Goal: Transaction & Acquisition: Book appointment/travel/reservation

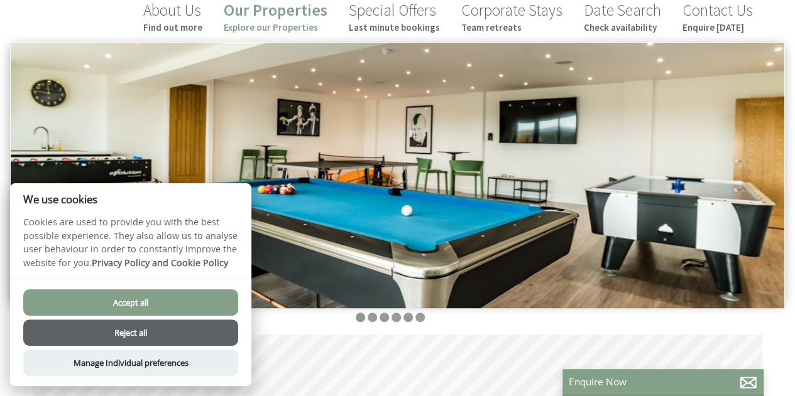
scroll to position [151, 0]
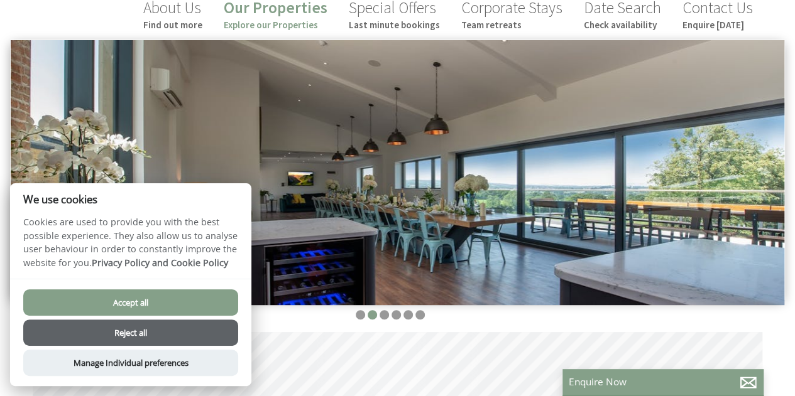
click at [177, 332] on button "Reject all" at bounding box center [130, 333] width 215 height 26
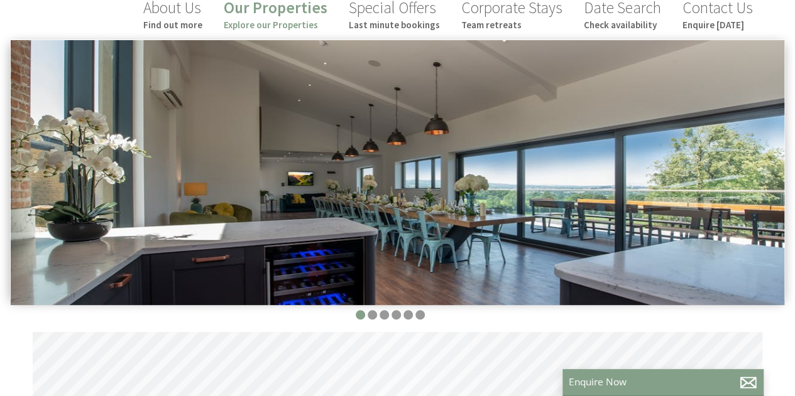
scroll to position [0, 11]
click at [775, 125] on img at bounding box center [397, 172] width 773 height 265
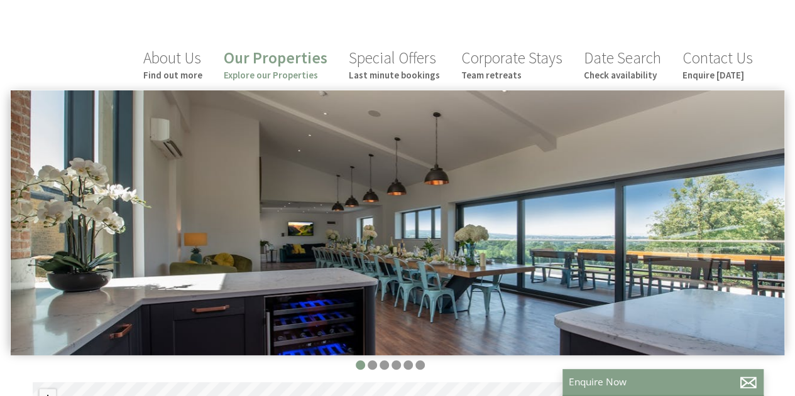
scroll to position [0, 0]
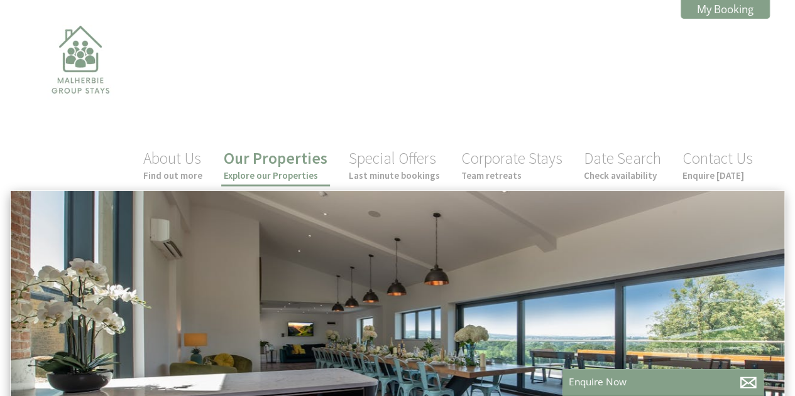
click at [308, 148] on link "Our Properties Explore our Properties" at bounding box center [276, 164] width 104 height 33
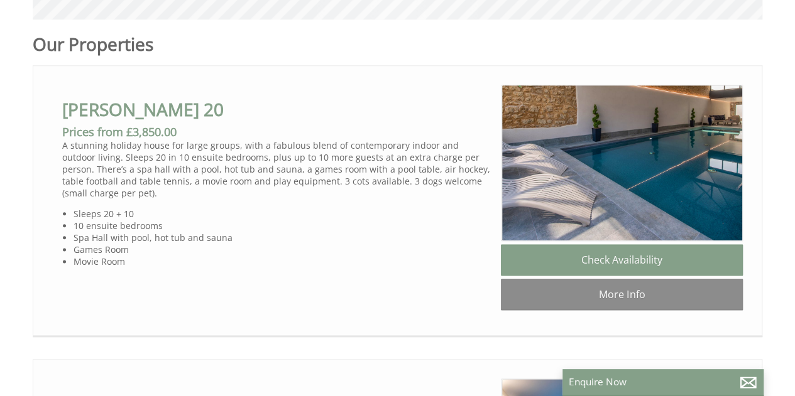
scroll to position [653, 0]
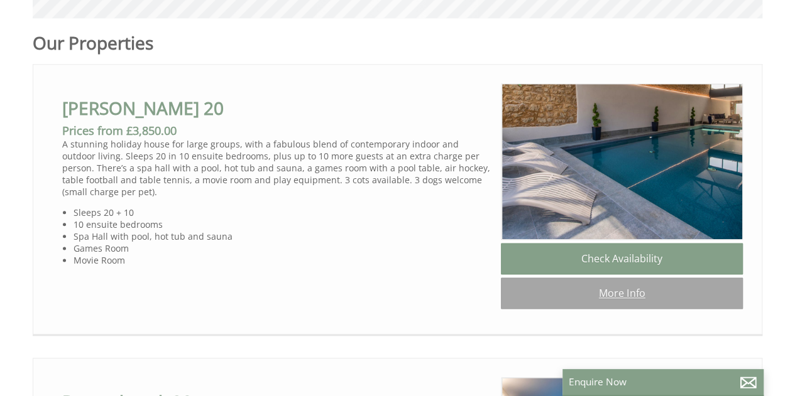
click at [663, 278] on link "More Info" at bounding box center [622, 293] width 242 height 31
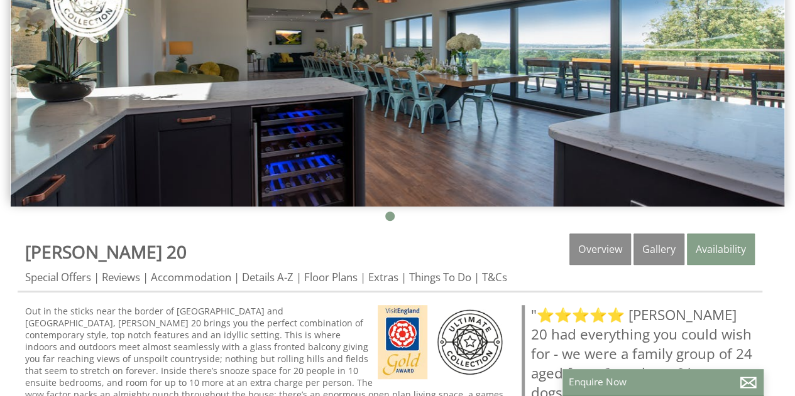
scroll to position [226, 0]
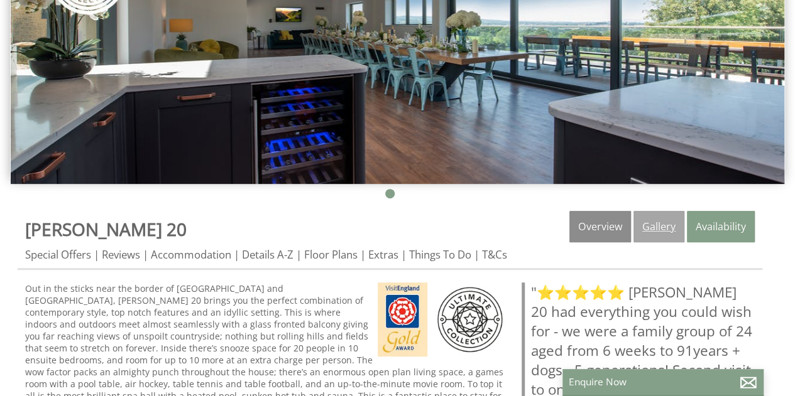
click at [654, 227] on link "Gallery" at bounding box center [658, 226] width 51 height 31
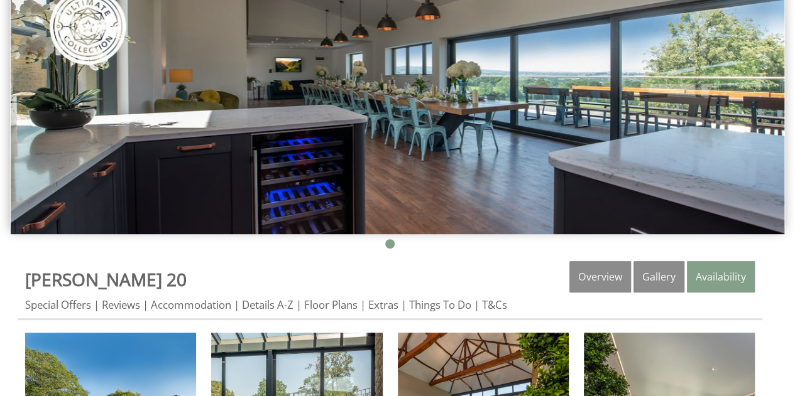
scroll to position [151, 0]
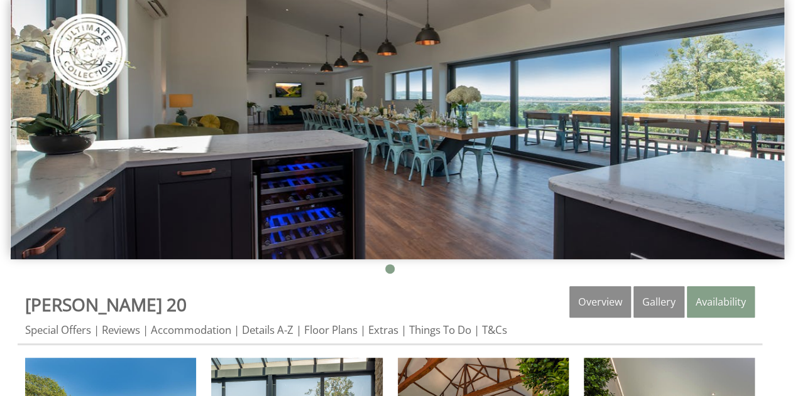
click at [774, 121] on img at bounding box center [397, 126] width 773 height 265
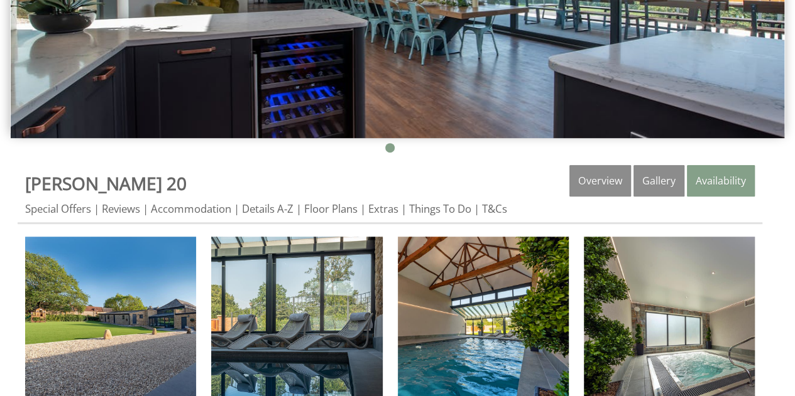
scroll to position [276, 0]
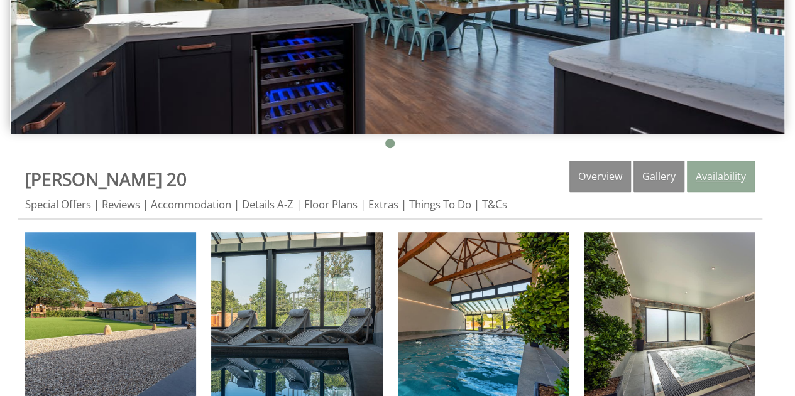
click at [731, 166] on link "Availability" at bounding box center [721, 176] width 68 height 31
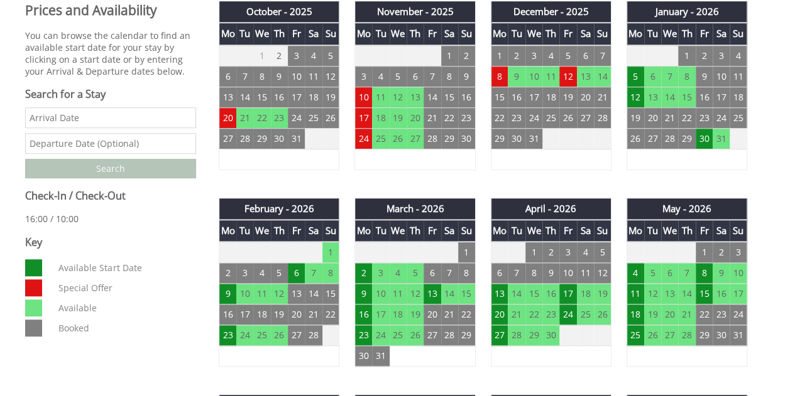
scroll to position [528, 0]
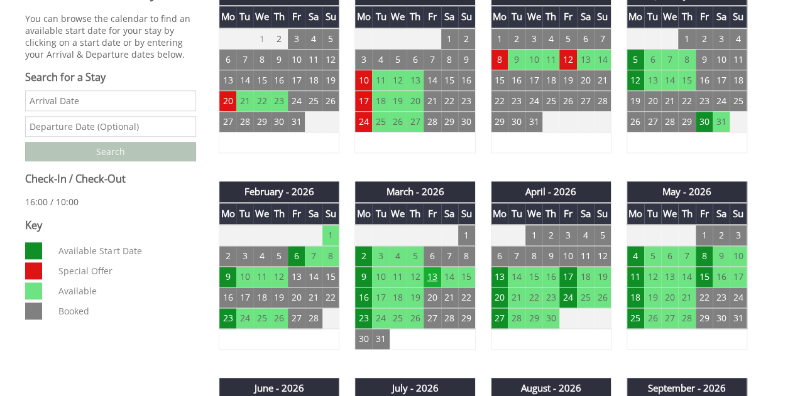
click at [435, 275] on td "13" at bounding box center [431, 277] width 17 height 21
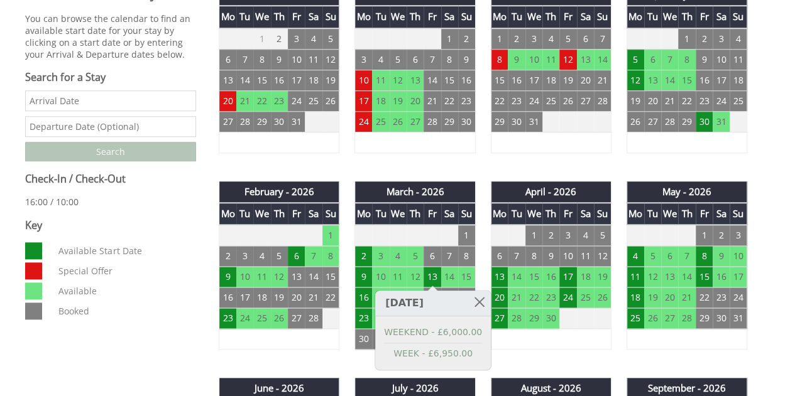
click at [431, 305] on h3 "[DATE]" at bounding box center [433, 304] width 116 height 26
click at [366, 296] on td "16" at bounding box center [363, 298] width 17 height 21
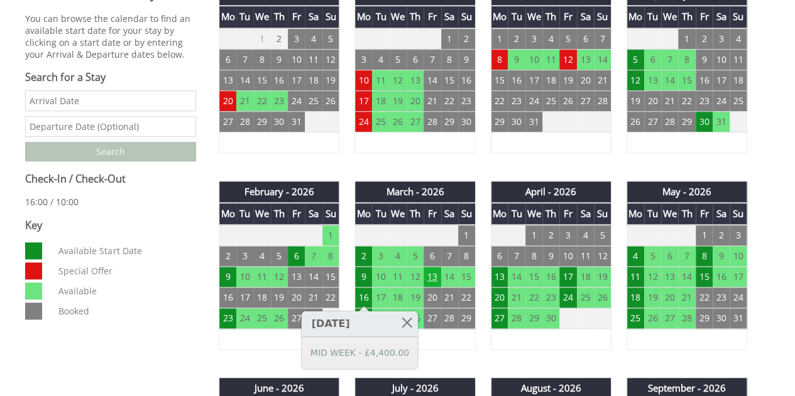
click at [436, 275] on td "13" at bounding box center [431, 277] width 17 height 21
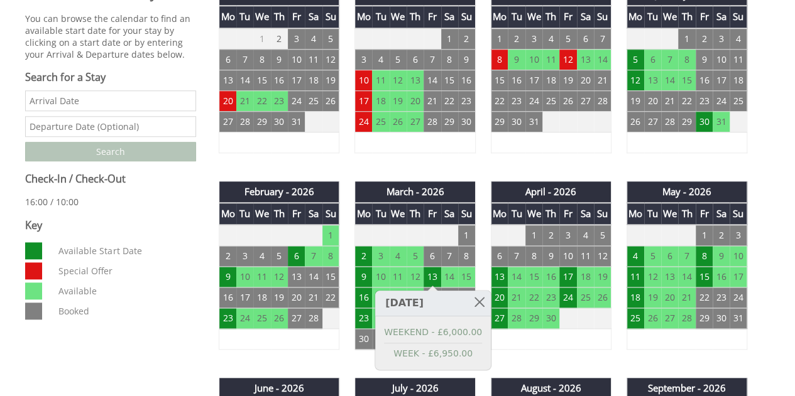
scroll to position [276, 0]
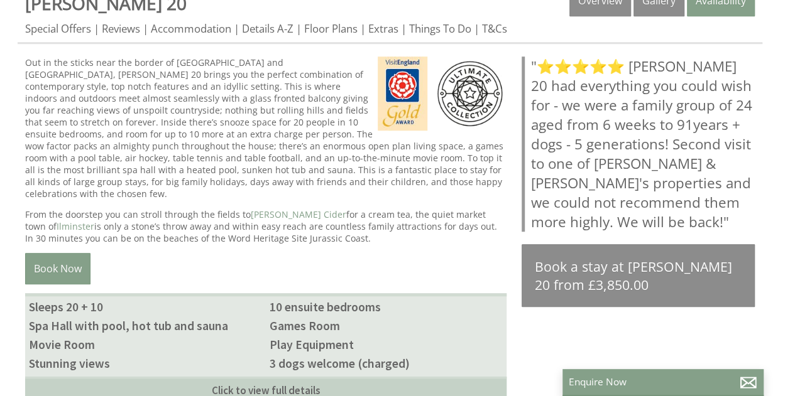
scroll to position [477, 0]
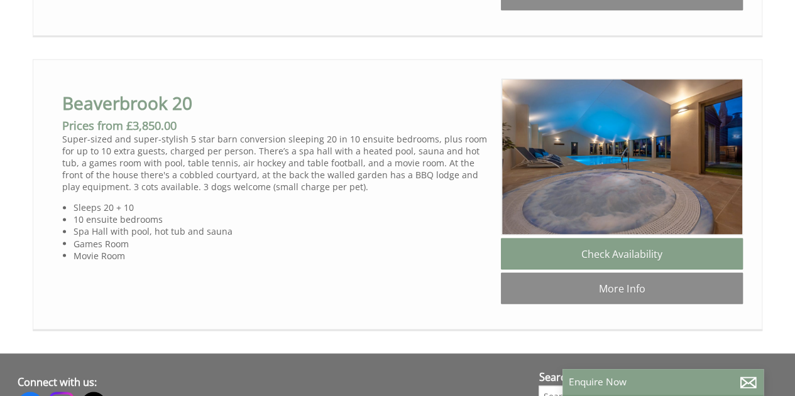
scroll to position [955, 0]
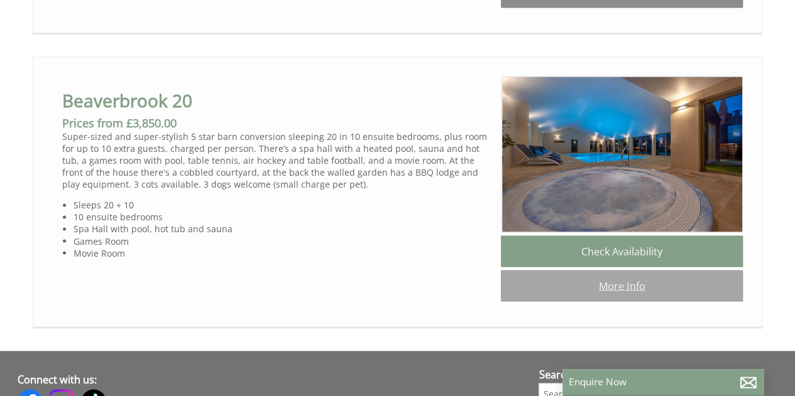
click at [685, 270] on link "More Info" at bounding box center [622, 285] width 242 height 31
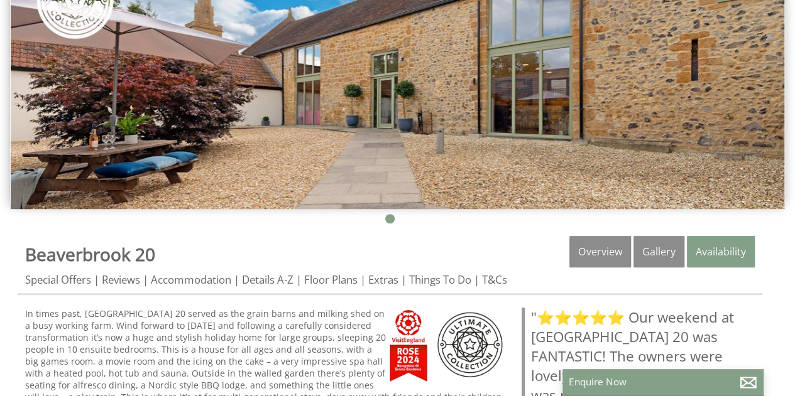
scroll to position [226, 0]
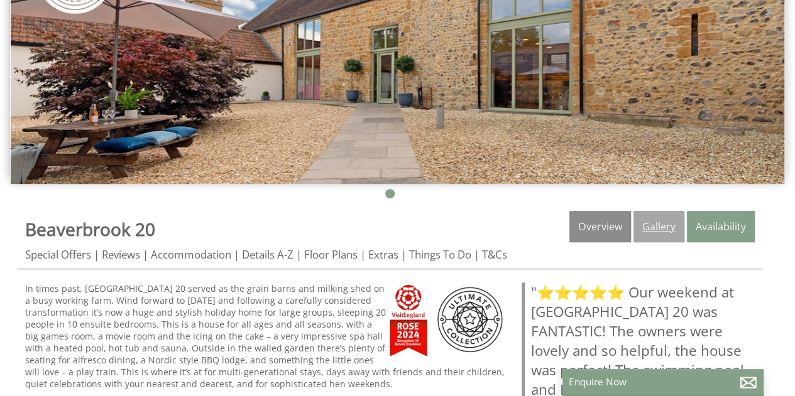
click at [655, 220] on link "Gallery" at bounding box center [658, 226] width 51 height 31
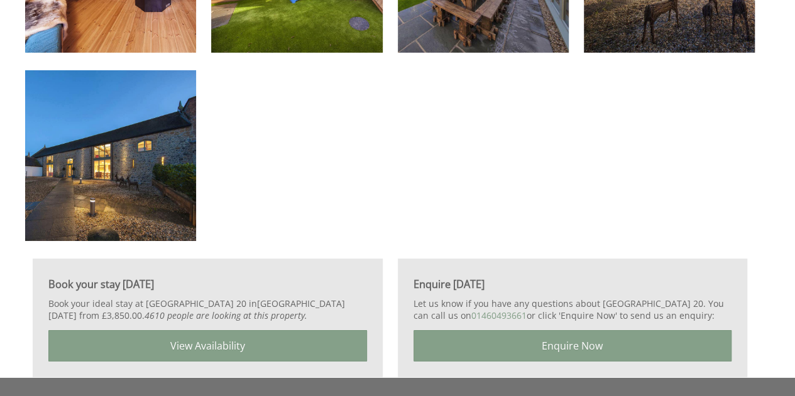
scroll to position [2136, 0]
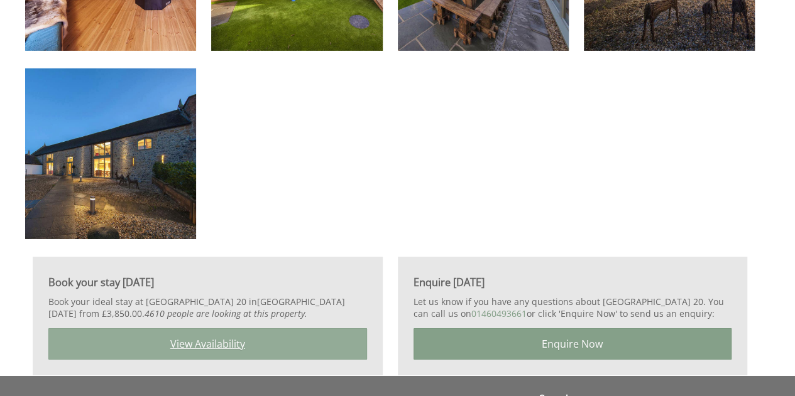
click at [228, 335] on link "View Availability" at bounding box center [207, 344] width 319 height 31
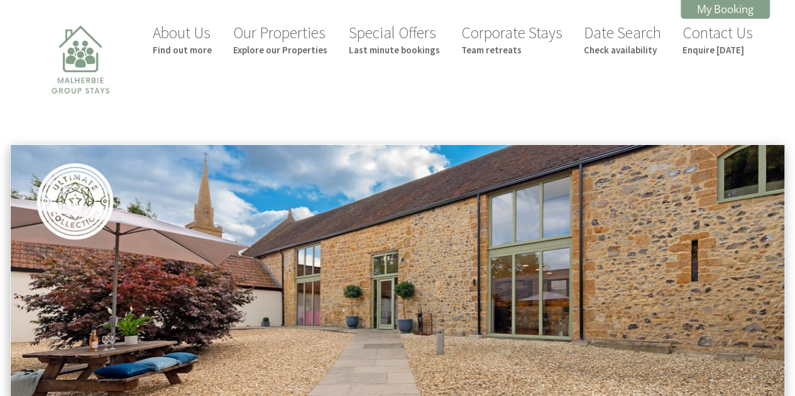
click at [793, 389] on div at bounding box center [397, 285] width 795 height 283
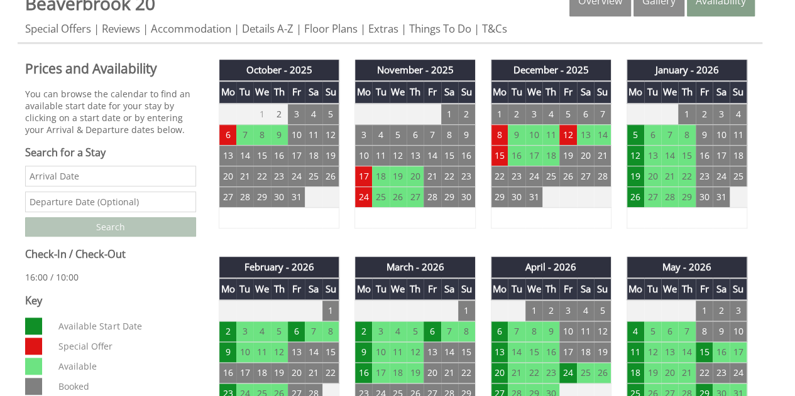
scroll to position [460, 0]
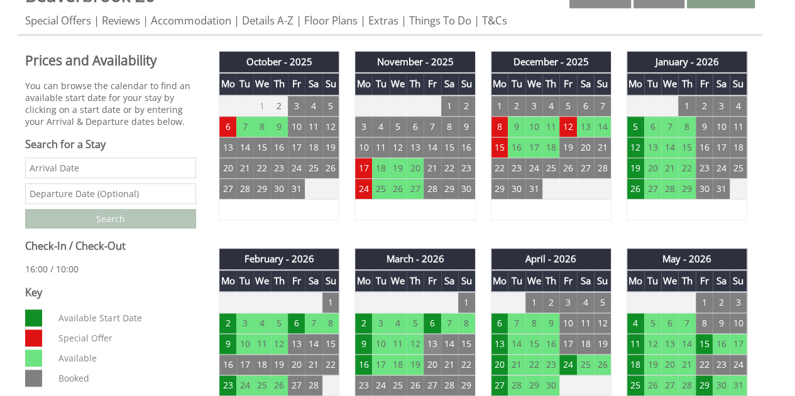
click at [435, 345] on td "13" at bounding box center [431, 344] width 17 height 21
